Goal: Obtain resource: Download file/media

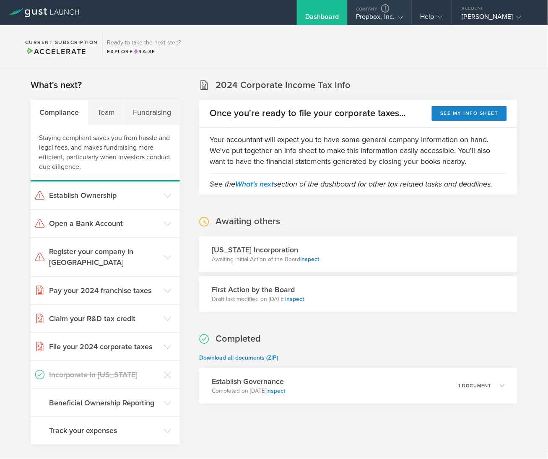
click at [364, 14] on div "Propbox, Inc." at bounding box center [379, 19] width 47 height 13
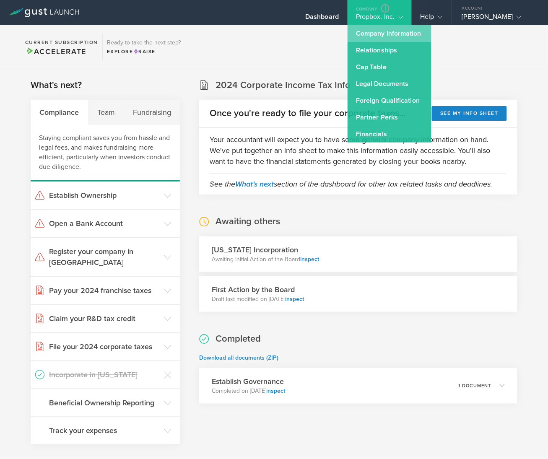
click at [369, 28] on link "Company Information" at bounding box center [389, 33] width 84 height 17
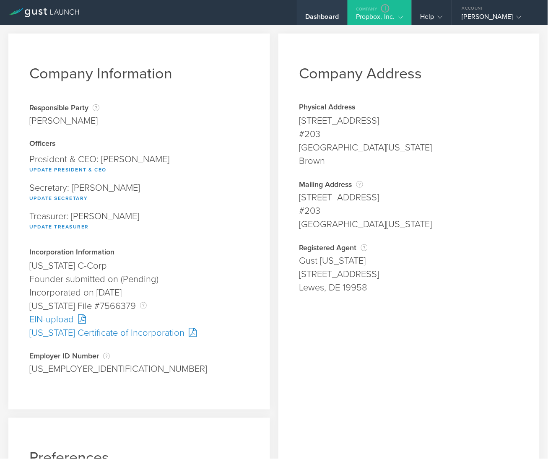
click at [327, 10] on div "Dashboard" at bounding box center [322, 12] width 50 height 25
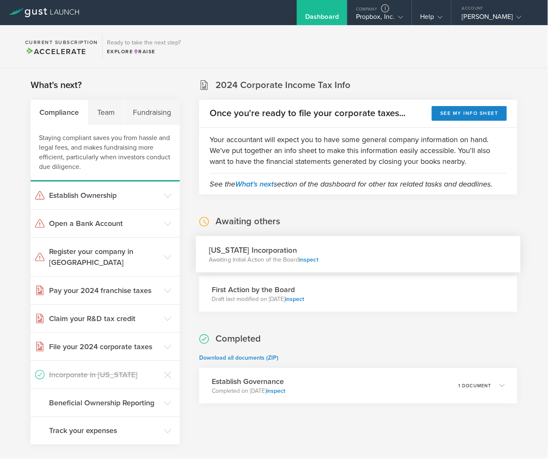
click at [346, 254] on div "Delaware Incorporation Awaiting Initial Action of the Board inspect" at bounding box center [358, 254] width 324 height 36
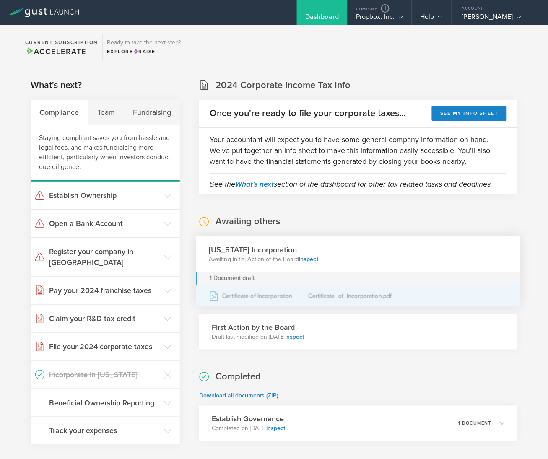
click at [268, 295] on div "Certificate of Incorporation" at bounding box center [259, 295] width 100 height 21
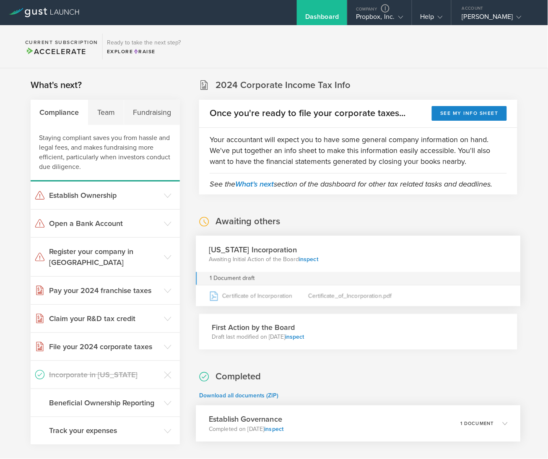
click at [362, 421] on div "Establish Governance Completed on Sep 17, 2025 inspect 1 document" at bounding box center [358, 423] width 324 height 36
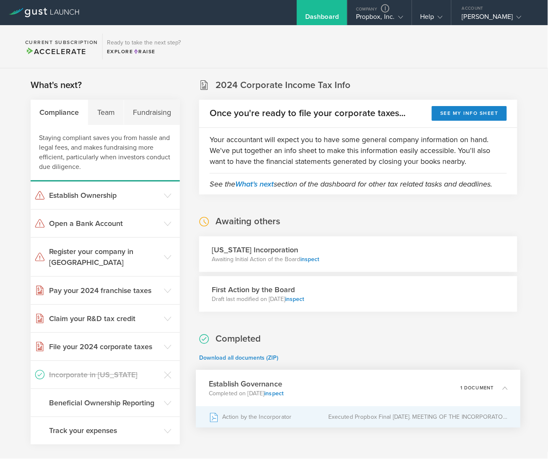
click at [281, 418] on div "Action by the Incorporator" at bounding box center [268, 416] width 119 height 21
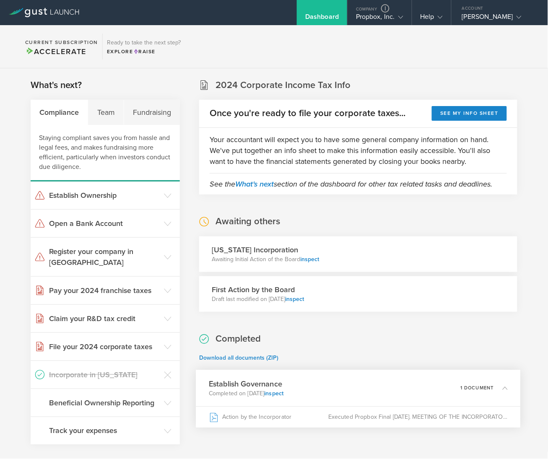
click at [366, 294] on div "First Action by the Board Draft last modified on Sep 17, 2025 inspect" at bounding box center [358, 294] width 318 height 36
click at [365, 289] on div "First Action by the Board Draft last modified on Sep 17, 2025 inspect" at bounding box center [358, 294] width 318 height 36
click at [304, 301] on link "inspect" at bounding box center [294, 298] width 19 height 7
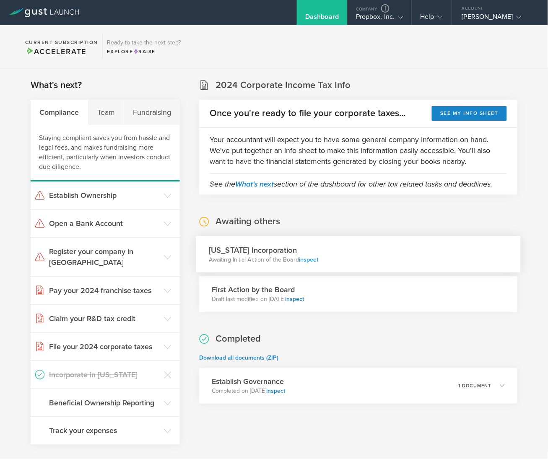
click at [310, 260] on link "inspect" at bounding box center [308, 259] width 19 height 7
click at [369, 17] on div "Propbox, Inc." at bounding box center [379, 19] width 47 height 13
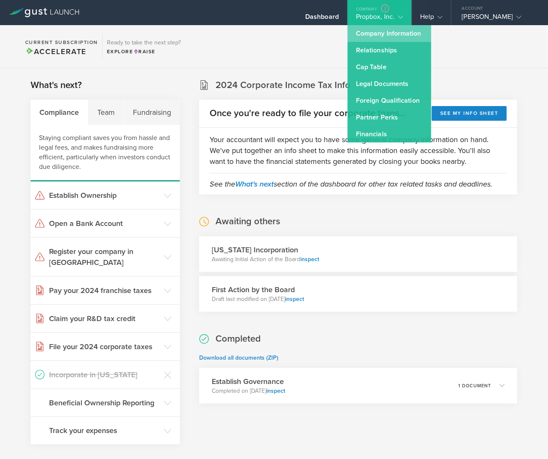
click at [377, 31] on link "Company Information" at bounding box center [389, 33] width 84 height 17
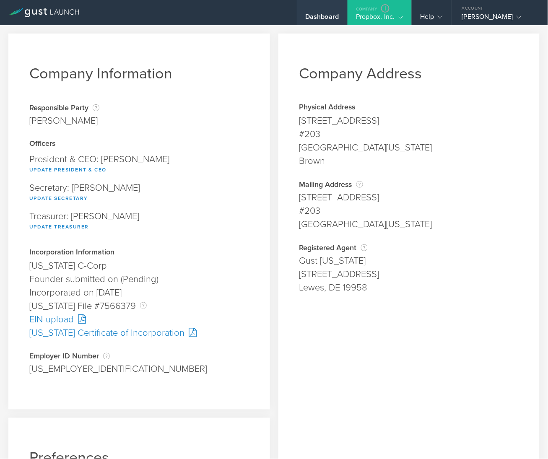
click at [315, 16] on div "Dashboard" at bounding box center [322, 19] width 34 height 13
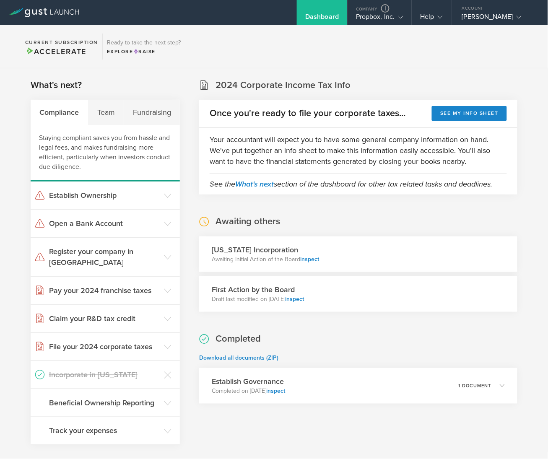
click at [341, 209] on div "2024 Corporate Income Tax Info Once you're ready to file your corporate taxes..…" at bounding box center [358, 306] width 318 height 455
click at [313, 258] on link "inspect" at bounding box center [308, 259] width 19 height 7
